Goal: Information Seeking & Learning: Find specific fact

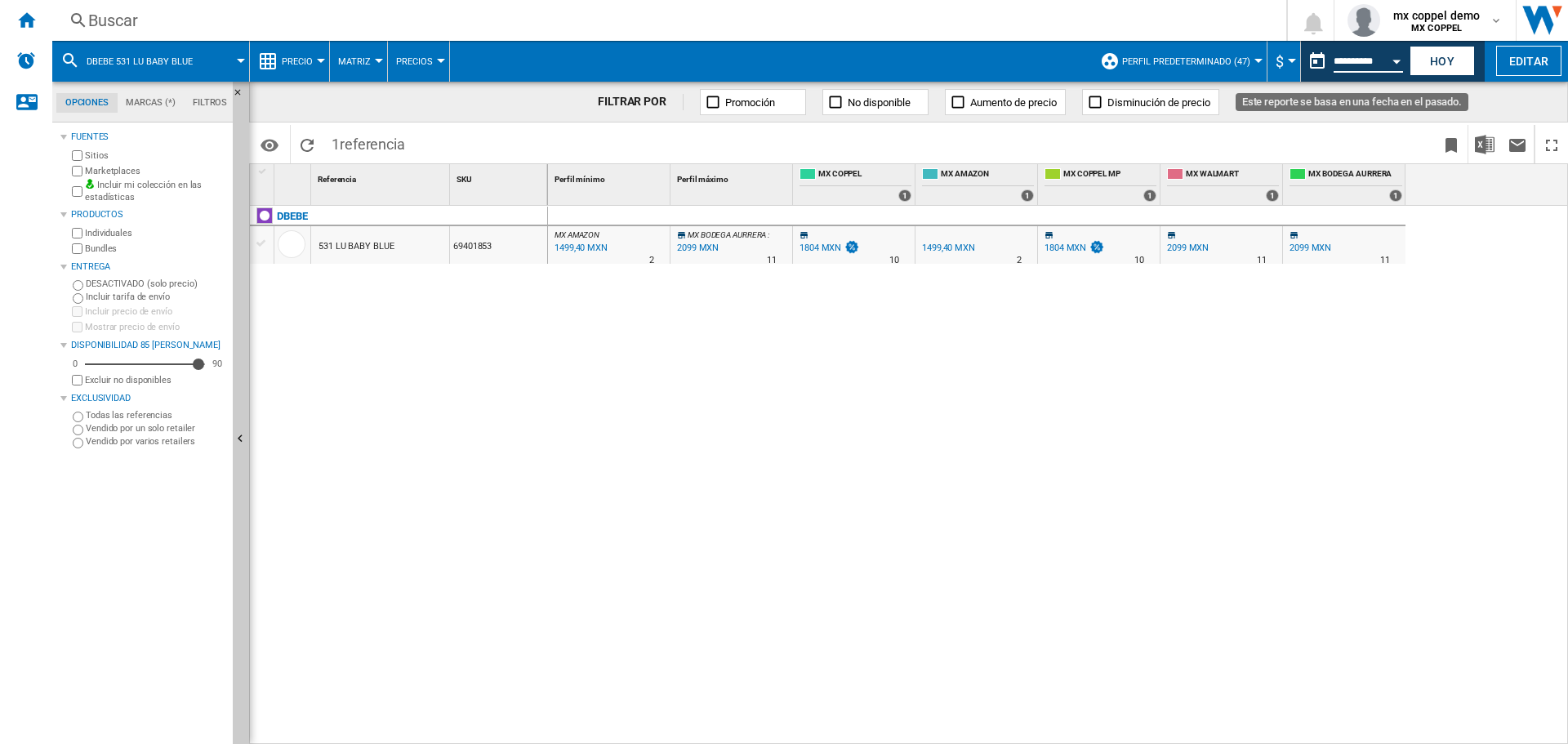
click at [1356, 60] on input "**********" at bounding box center [1368, 63] width 69 height 15
click at [1393, 63] on button "Open calendar" at bounding box center [1396, 59] width 29 height 29
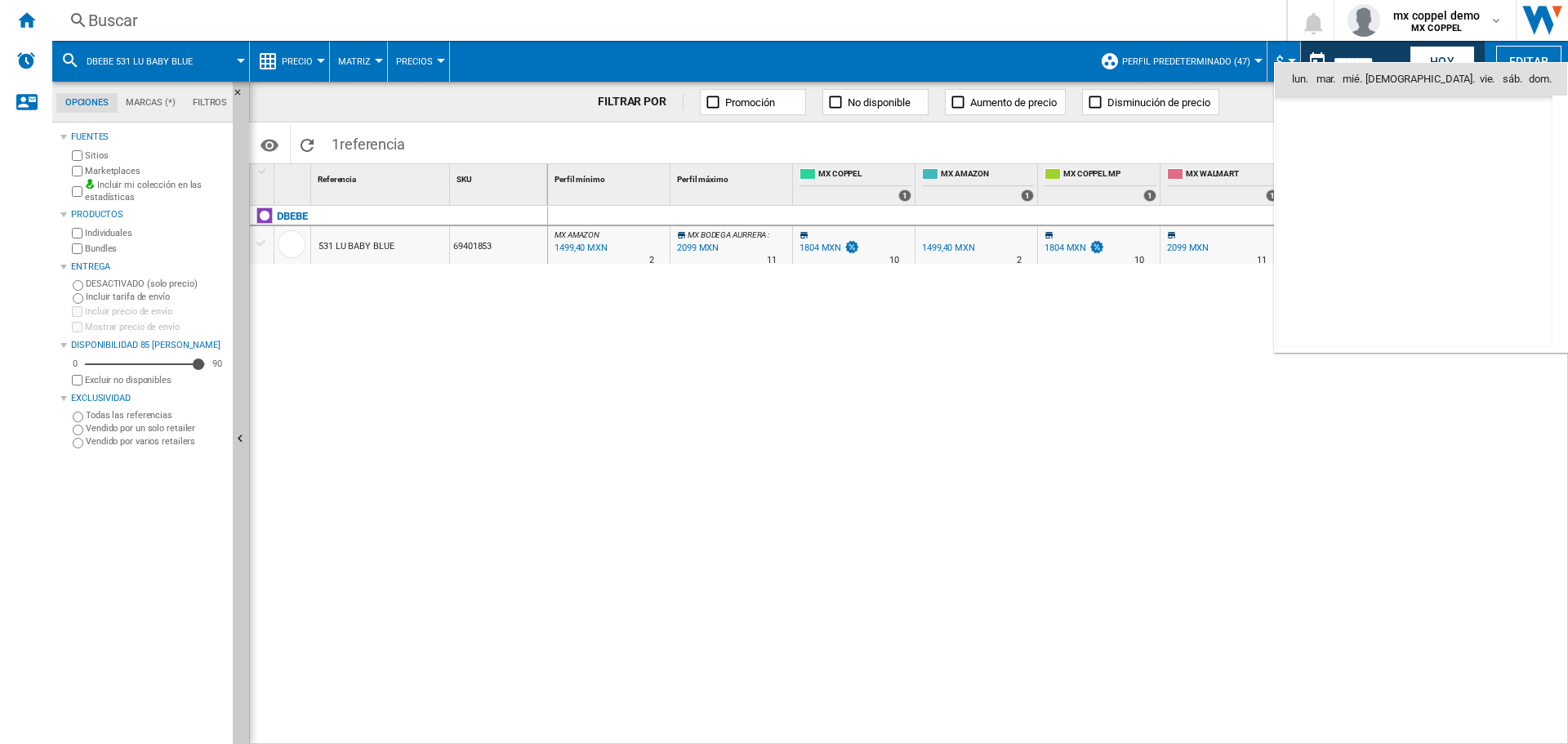
scroll to position [7787, 0]
click at [1420, 229] on span "18" at bounding box center [1413, 222] width 35 height 35
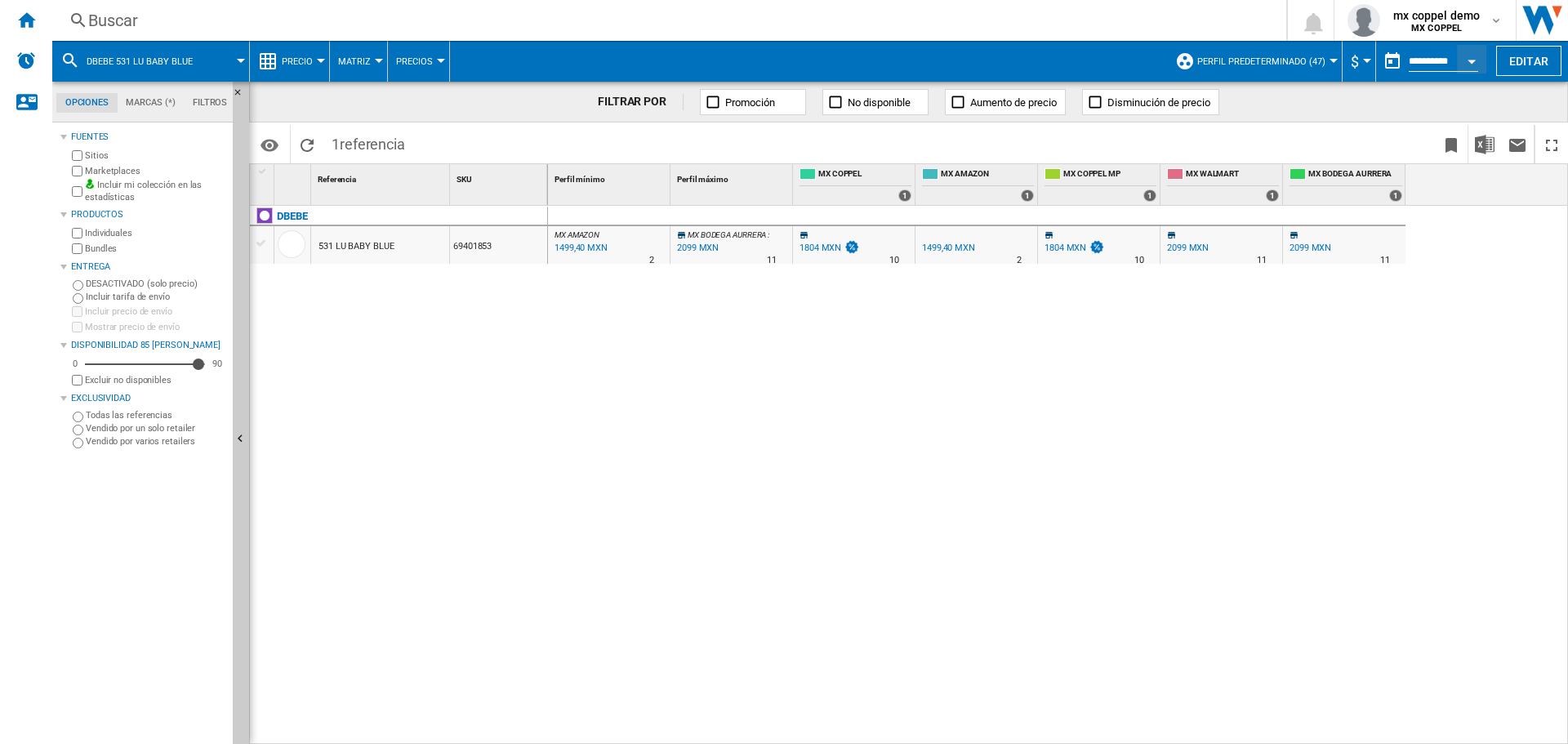
type input "**********"
click at [131, 31] on div "Buscar" at bounding box center [666, 20] width 1156 height 22
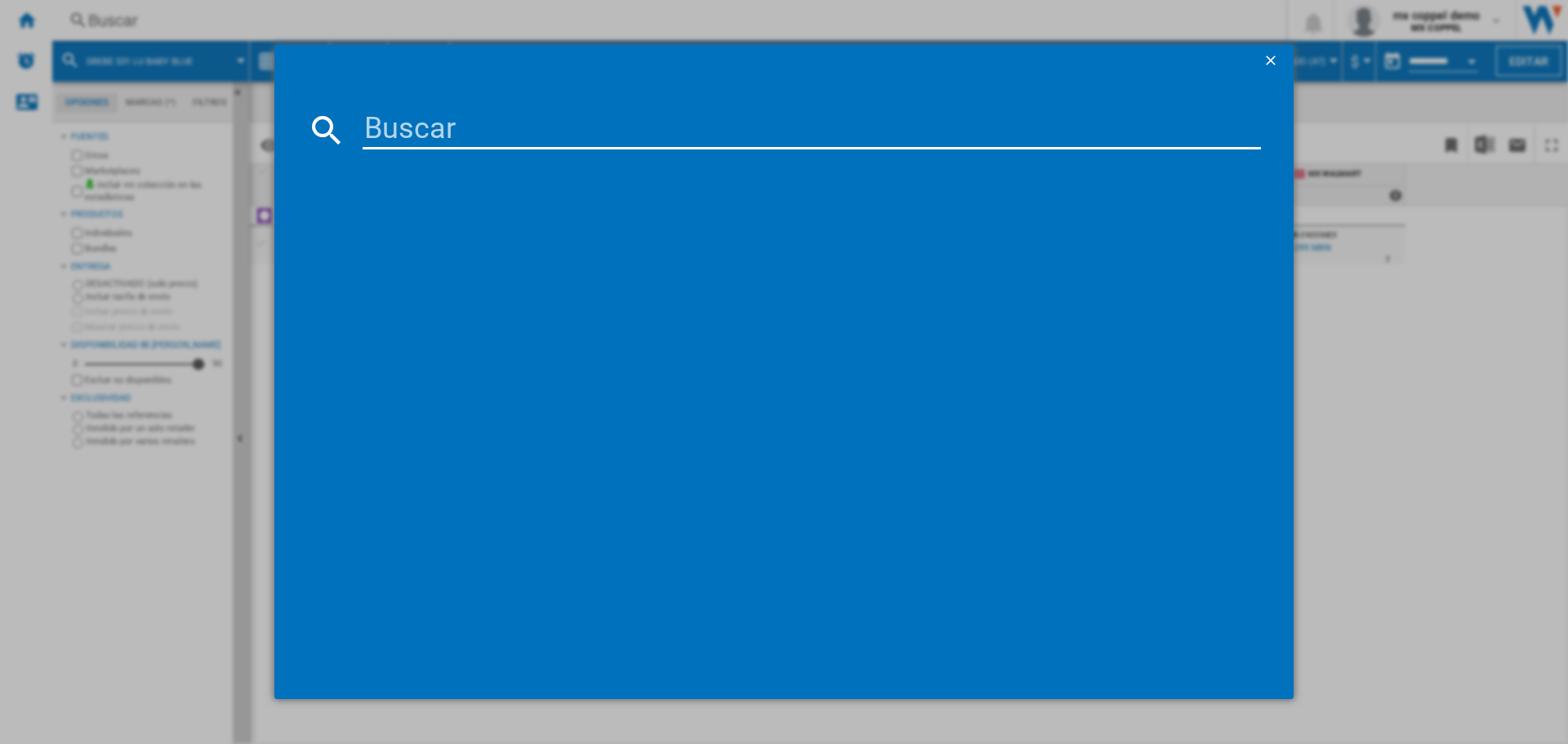
click at [449, 118] on input at bounding box center [811, 130] width 898 height 39
paste input "SONY WH1000XM6 BLACK"
type input "SONY WH1000XM6 BLACK"
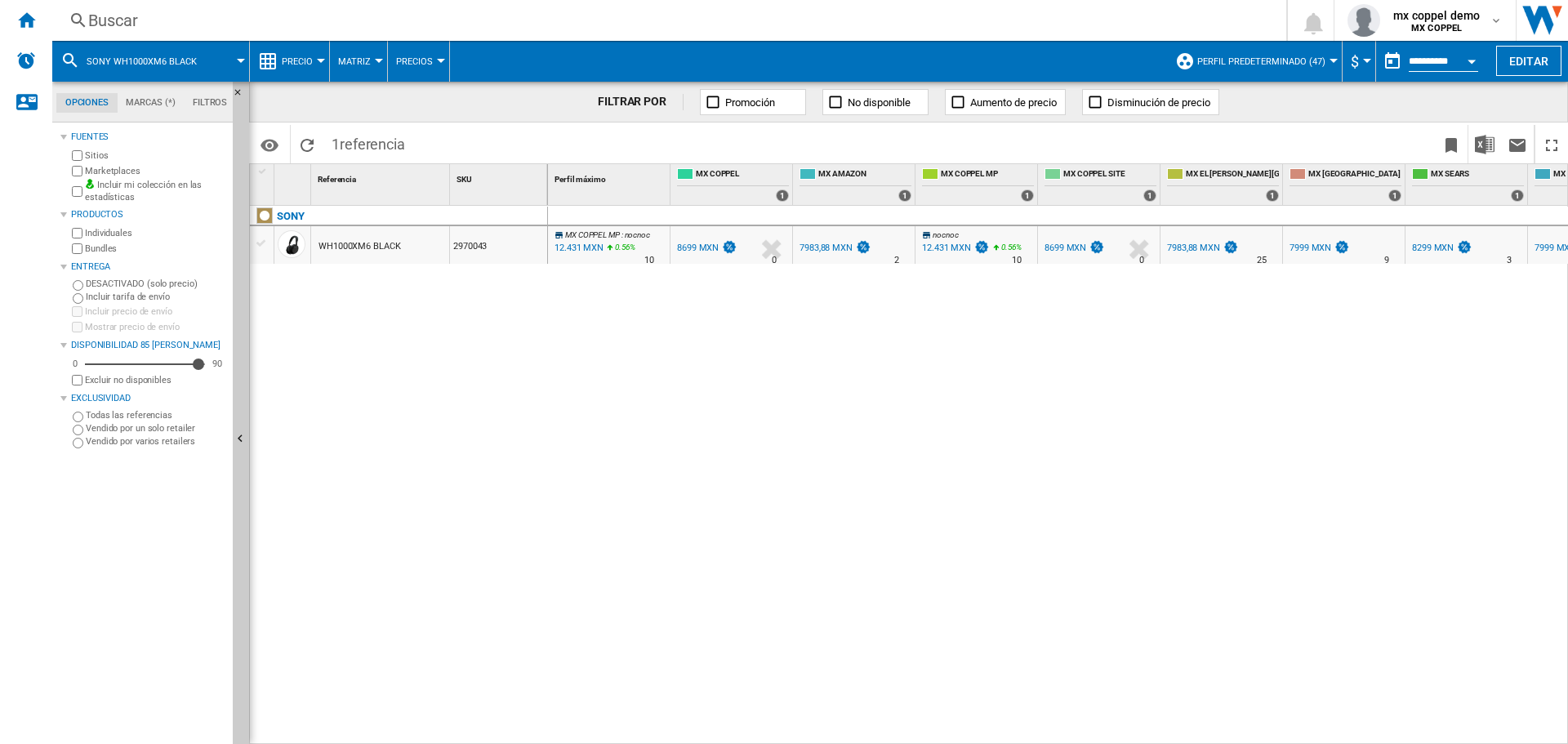
scroll to position [0, 327]
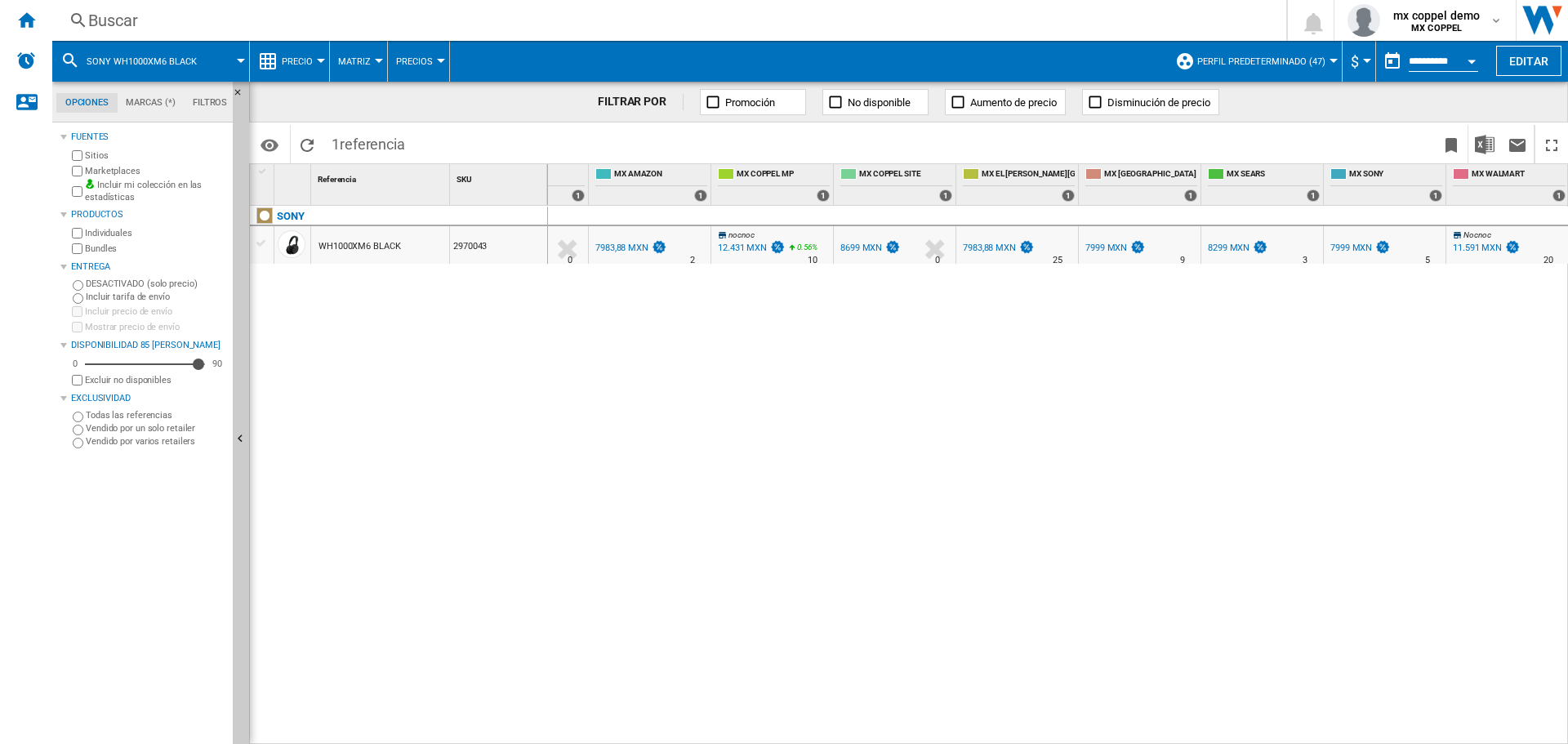
click at [169, 15] on div "Buscar" at bounding box center [666, 20] width 1156 height 22
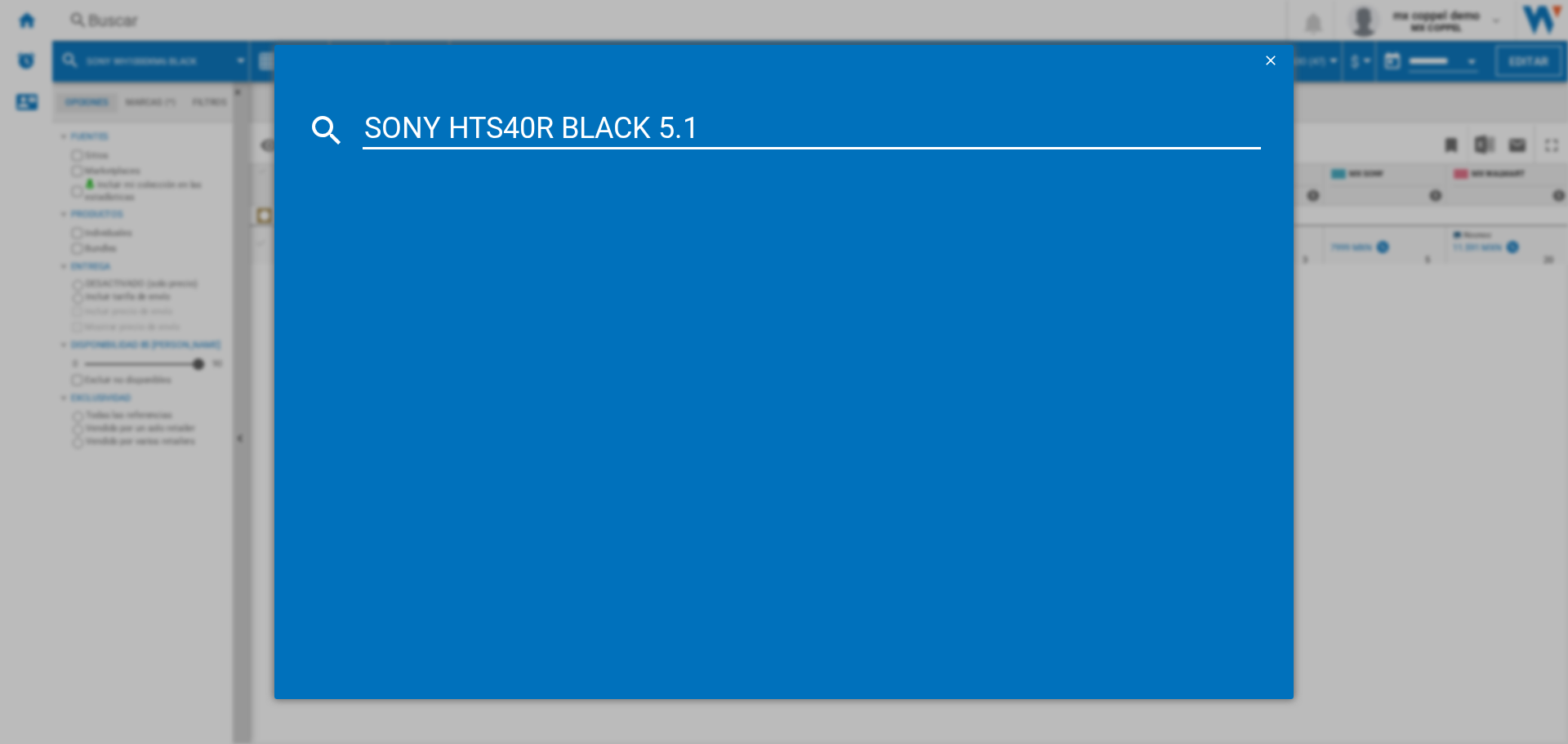
type input "SONY HTS40R BLACK 5.1"
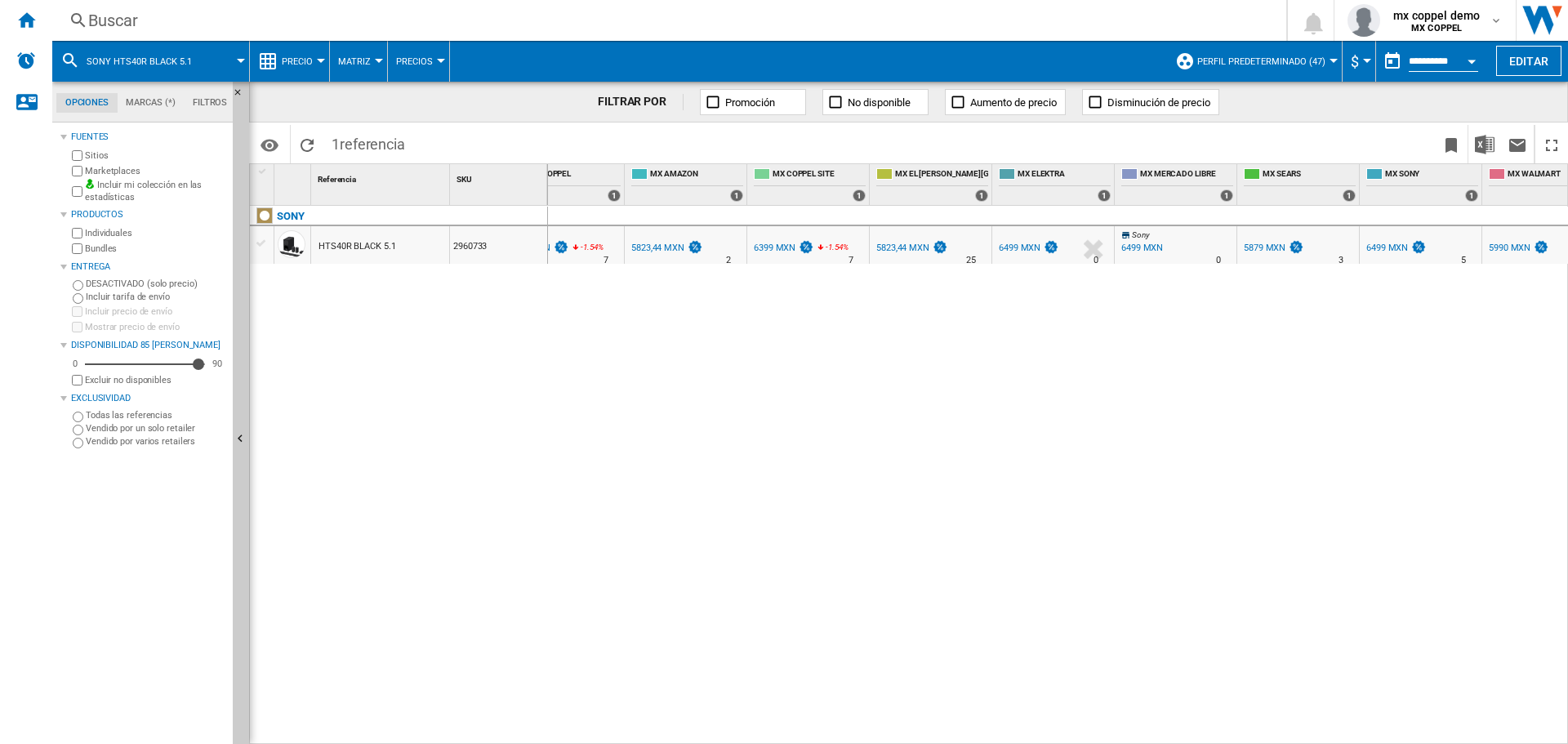
scroll to position [0, 312]
